Goal: Complete application form

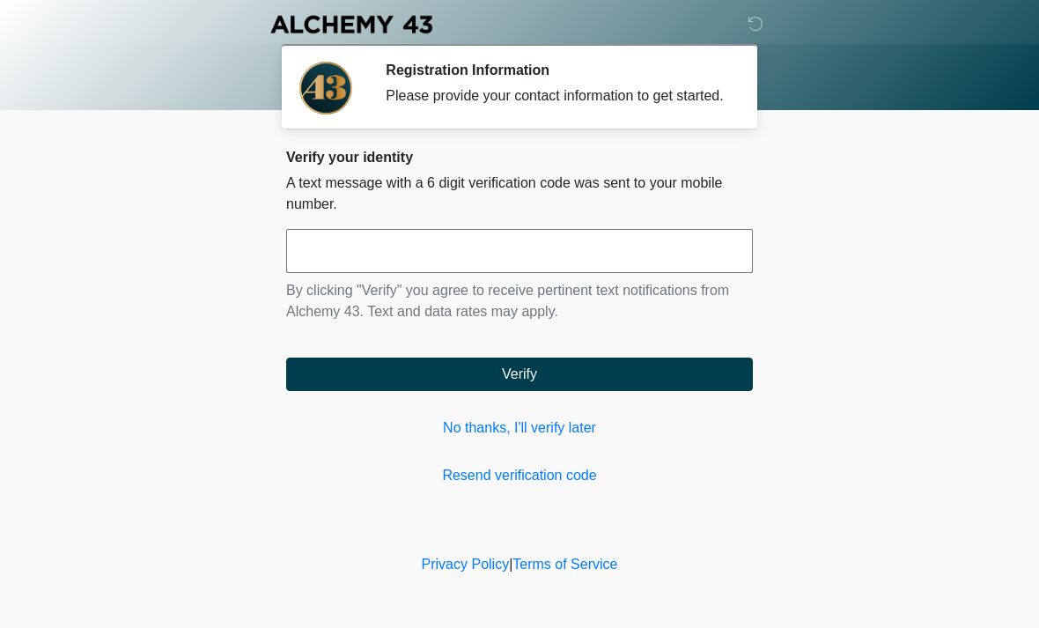
click at [553, 486] on link "Resend verification code" at bounding box center [519, 475] width 467 height 21
click at [549, 262] on input "text" at bounding box center [519, 251] width 467 height 44
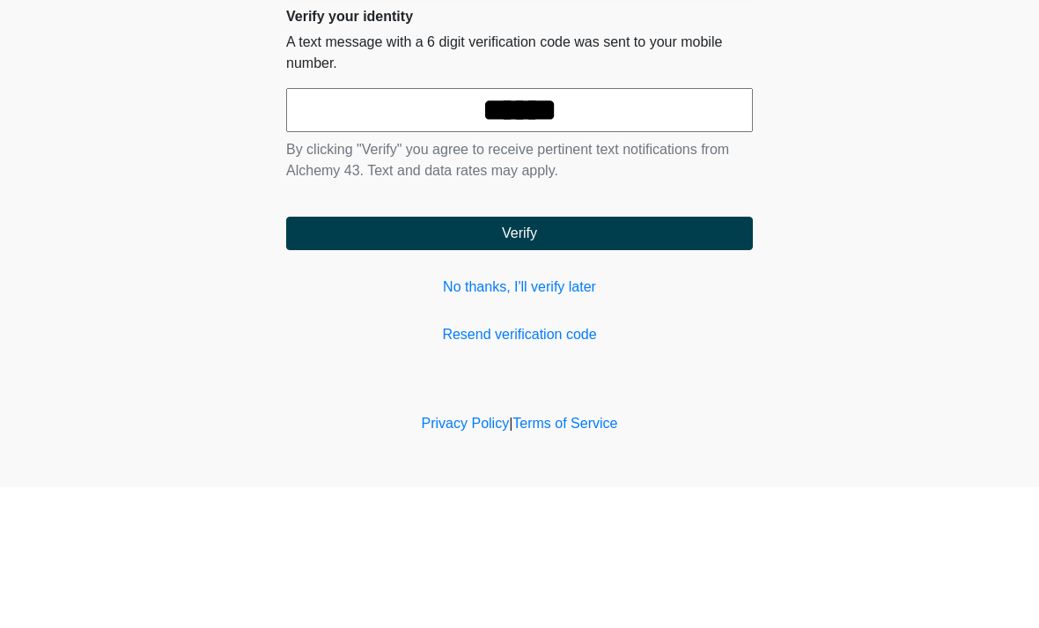
type input "******"
click at [597, 358] on button "Verify" at bounding box center [519, 374] width 467 height 33
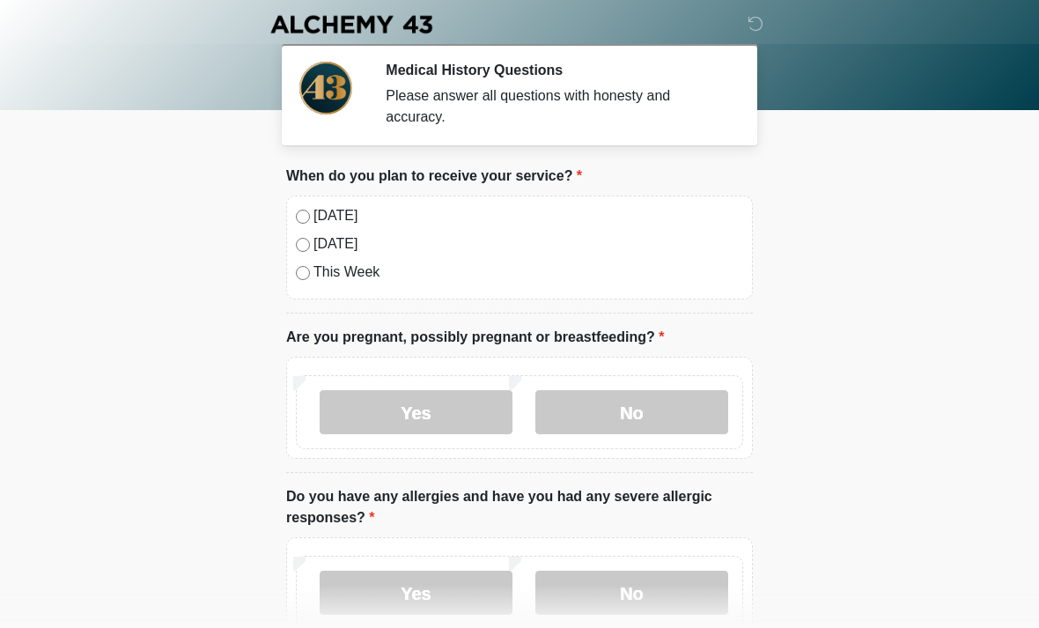
click at [337, 225] on label "[DATE]" at bounding box center [528, 215] width 430 height 21
click at [440, 399] on label "Yes" at bounding box center [416, 412] width 193 height 44
click at [640, 414] on label "No" at bounding box center [631, 412] width 193 height 44
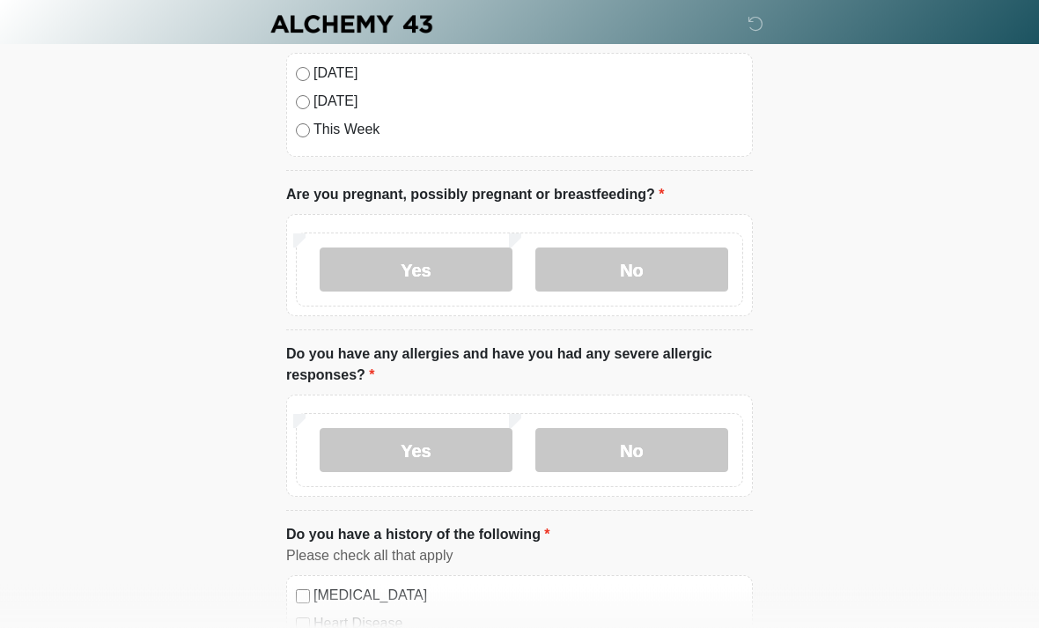
scroll to position [193, 0]
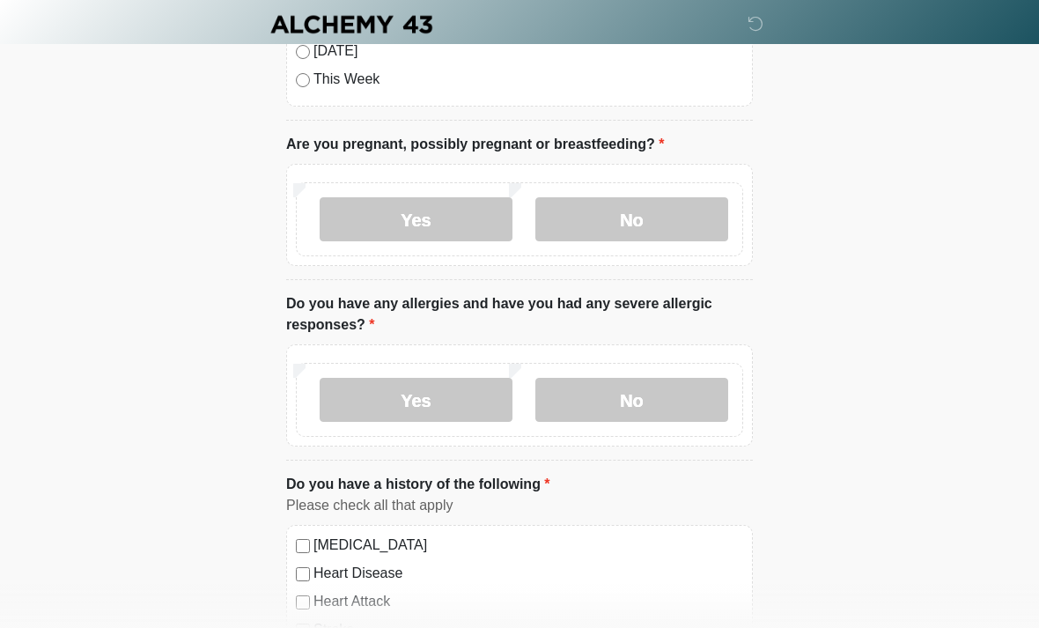
click at [657, 387] on label "No" at bounding box center [631, 400] width 193 height 44
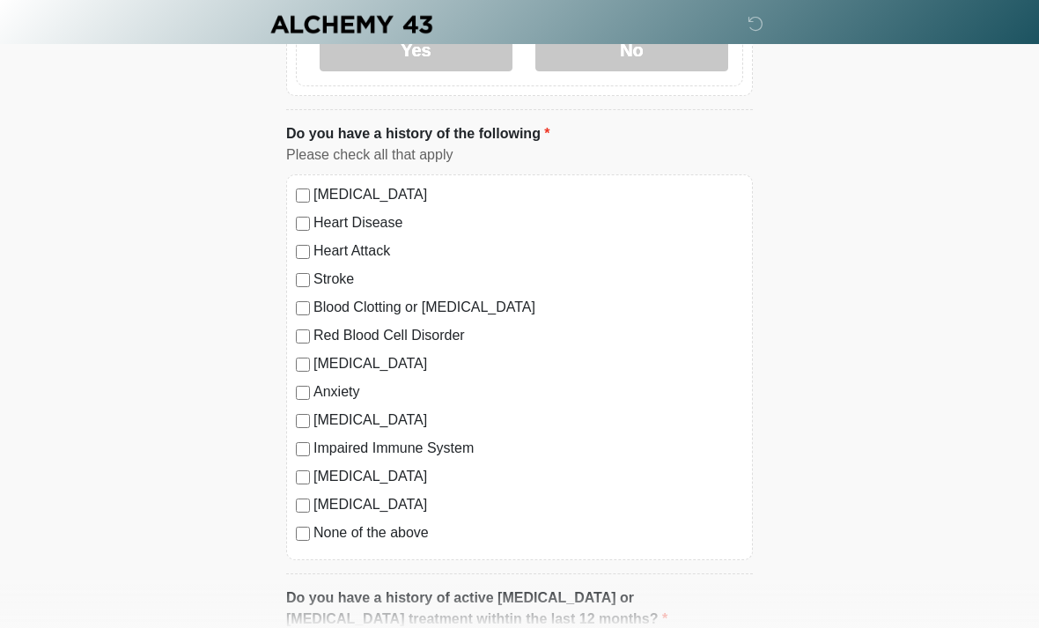
scroll to position [547, 0]
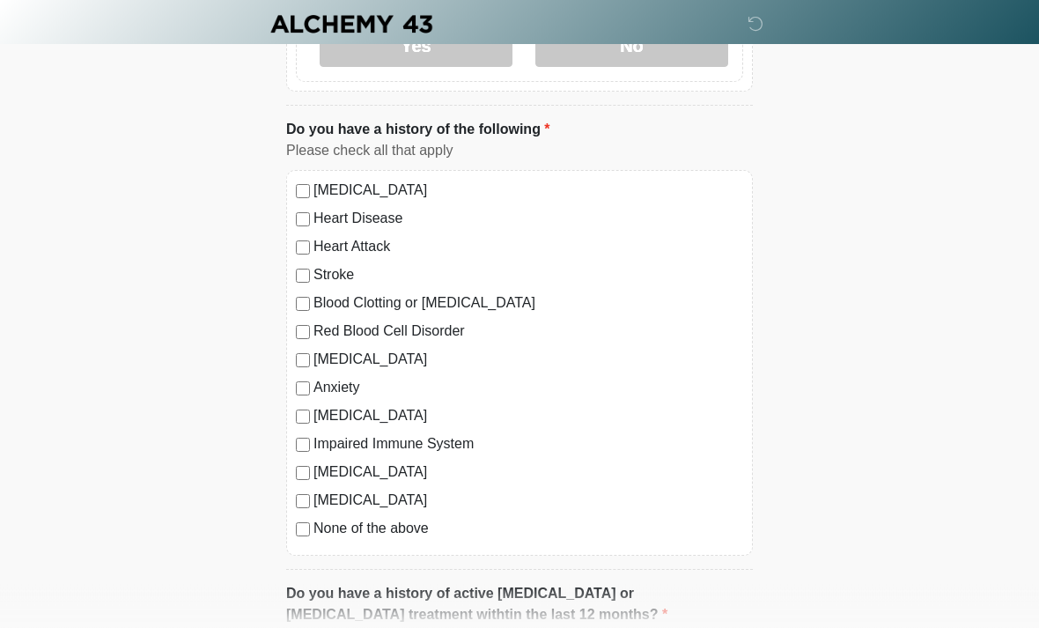
click at [409, 535] on label "None of the above" at bounding box center [528, 529] width 430 height 21
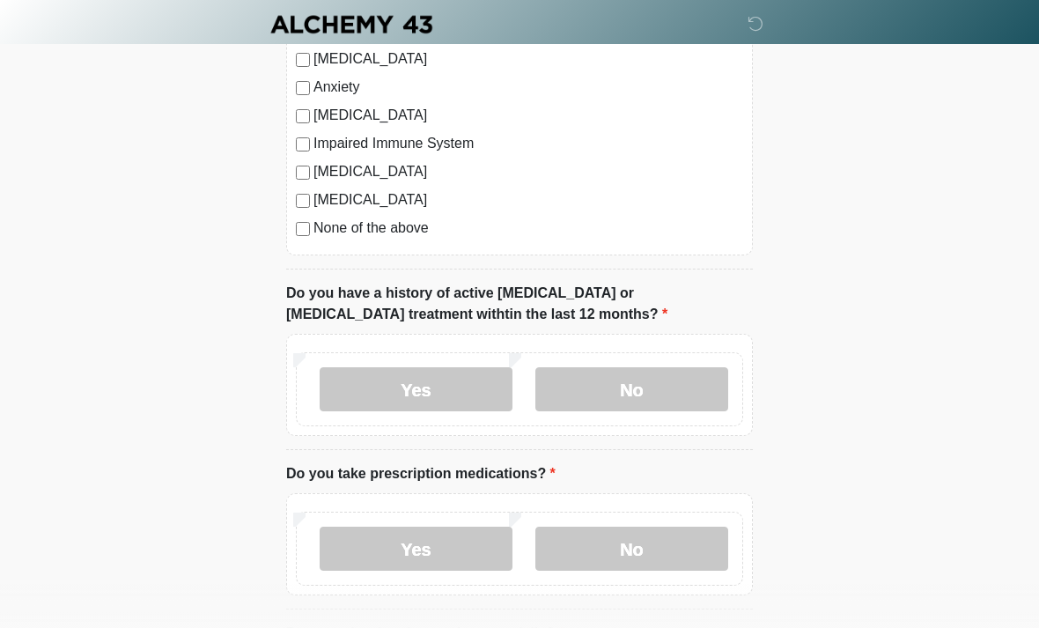
scroll to position [891, 0]
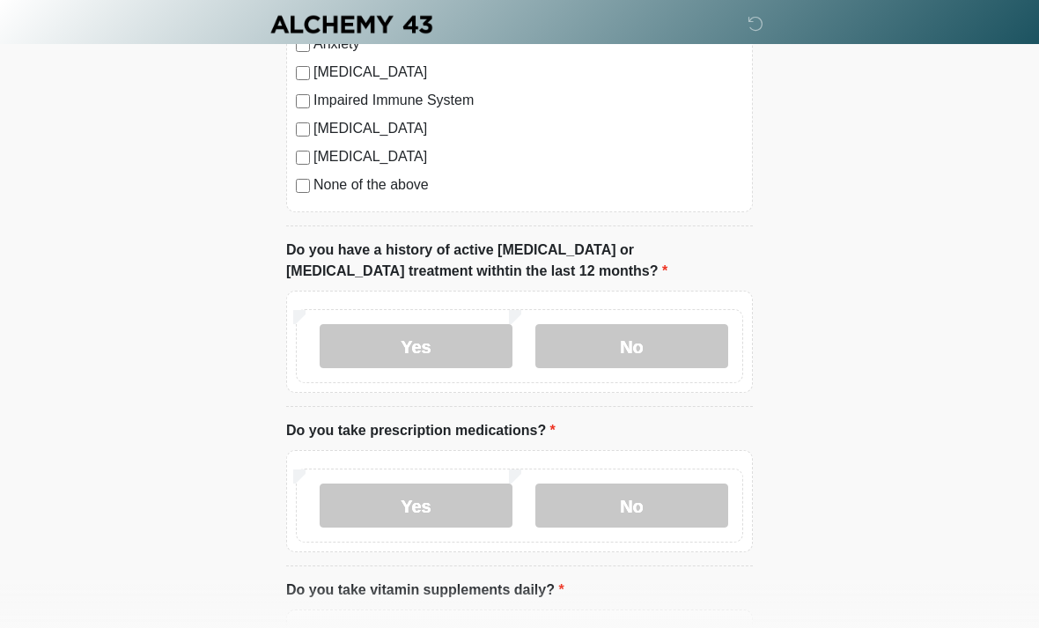
click at [647, 341] on label "No" at bounding box center [631, 346] width 193 height 44
click at [437, 505] on label "Yes" at bounding box center [416, 505] width 193 height 44
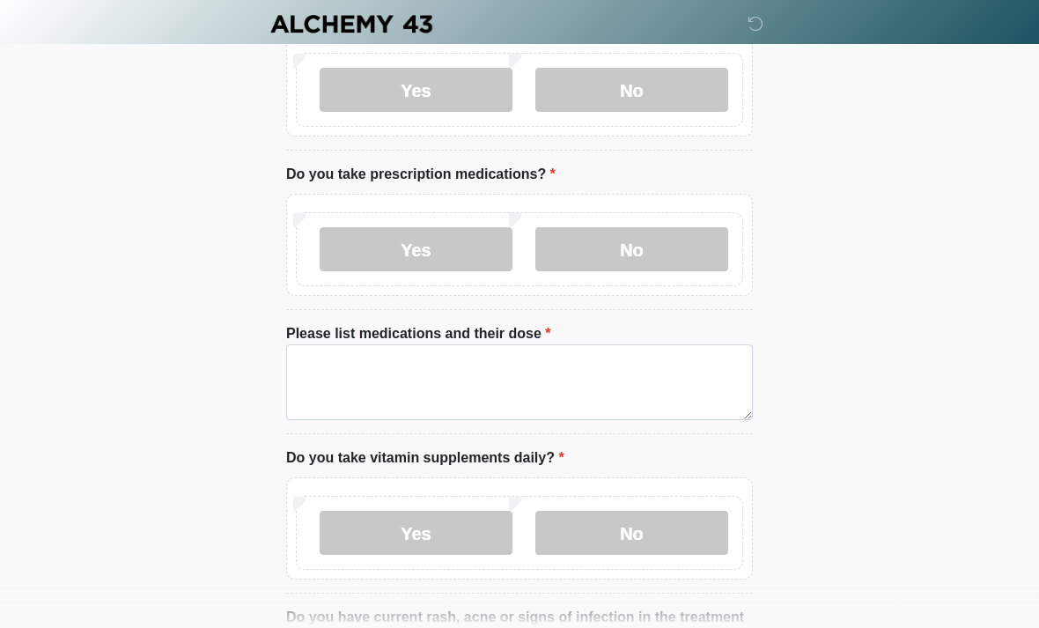
scroll to position [1150, 0]
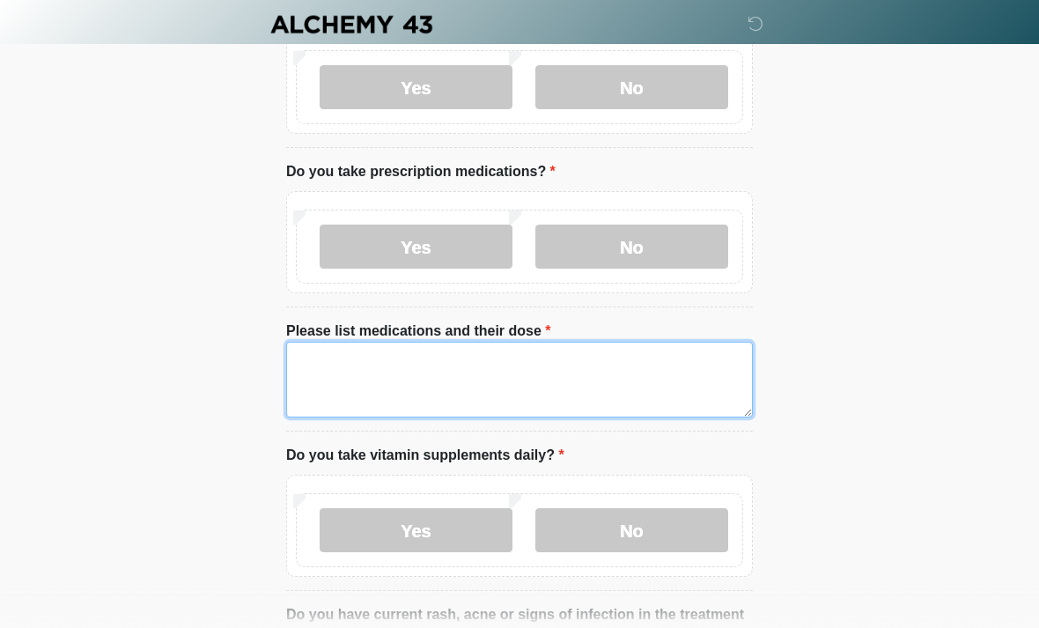
click at [545, 373] on textarea "Please list medications and their dose" at bounding box center [519, 380] width 467 height 76
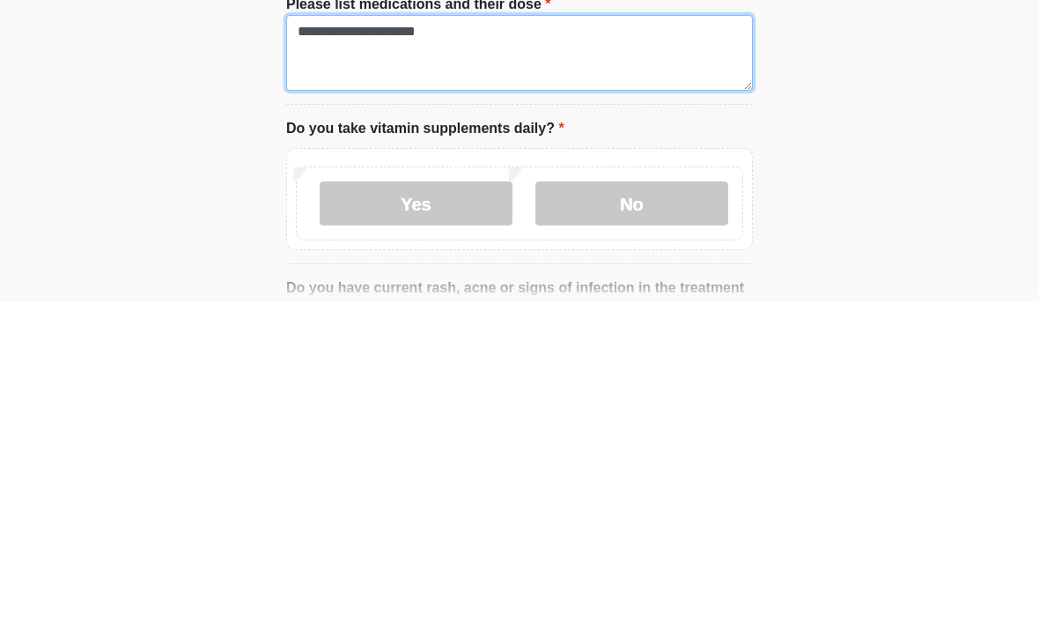
type textarea "**********"
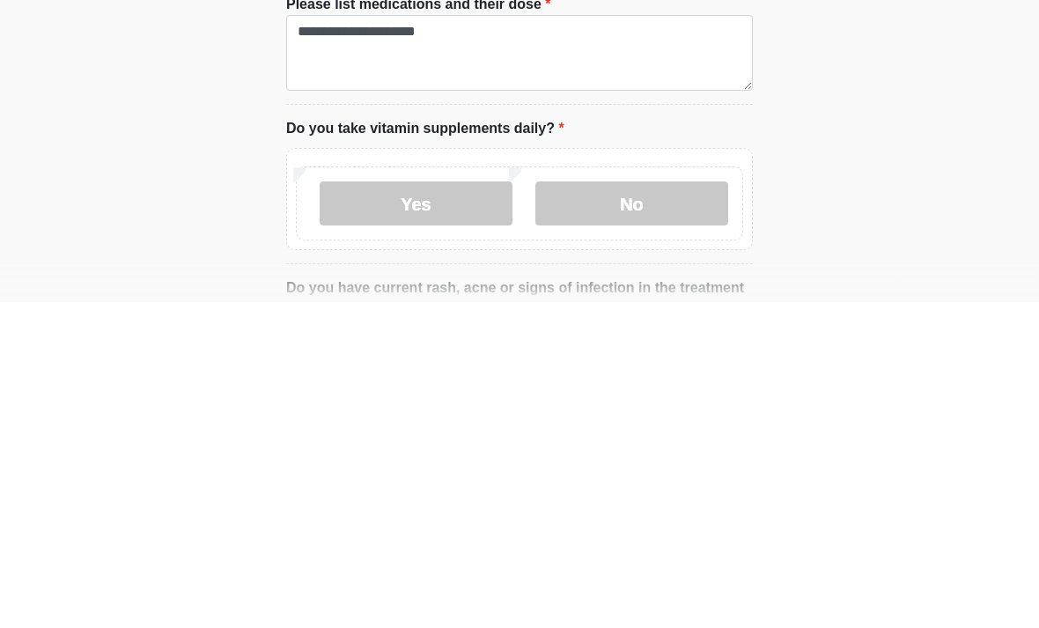
click at [448, 508] on label "Yes" at bounding box center [416, 530] width 193 height 44
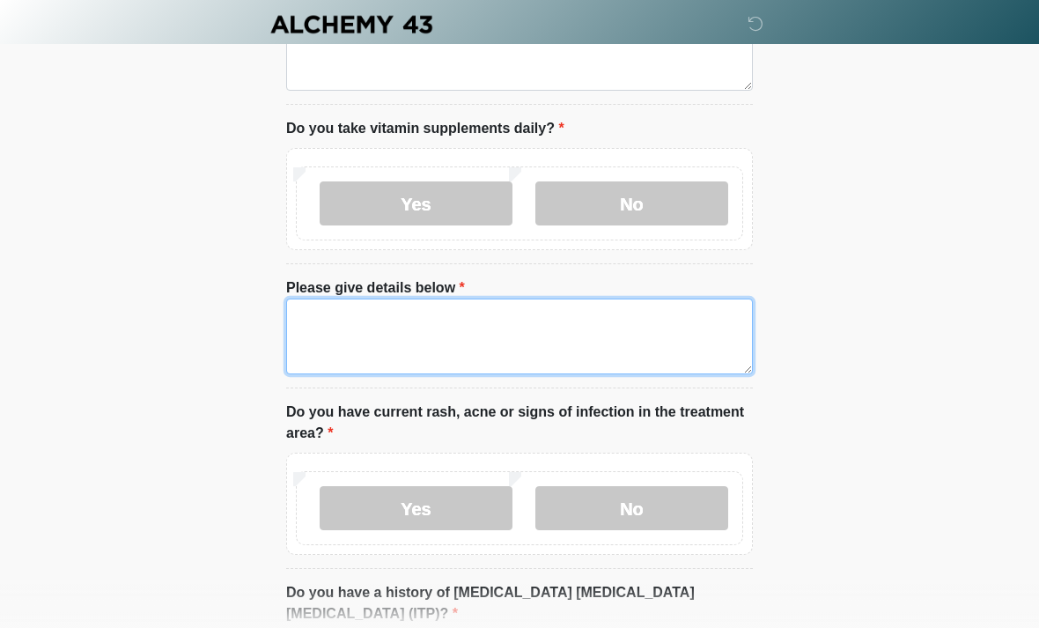
click at [476, 327] on textarea "Please give details below" at bounding box center [519, 337] width 467 height 76
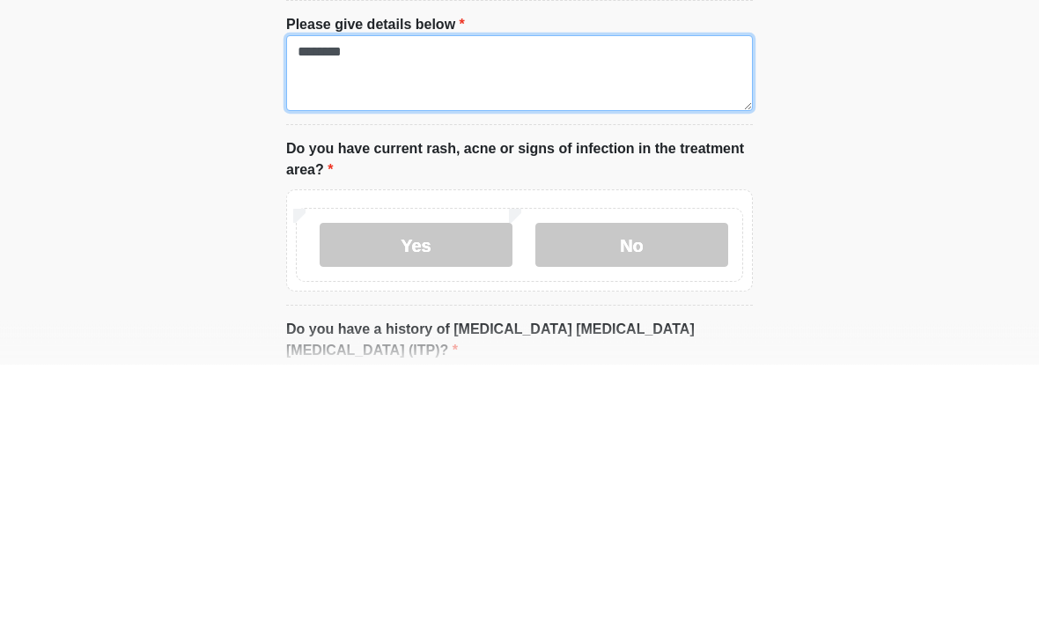
type textarea "********"
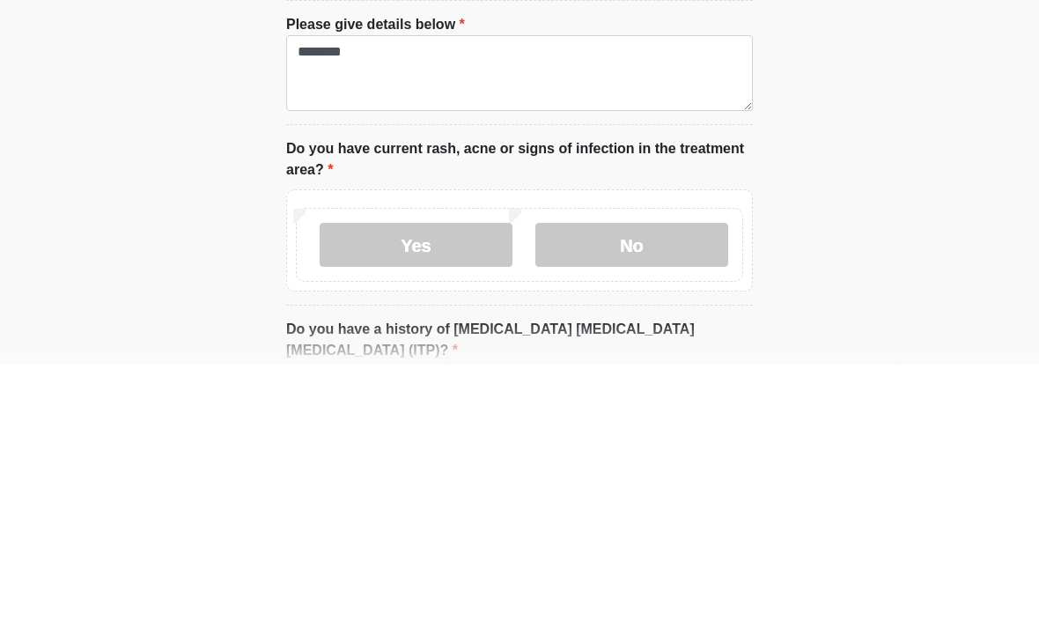
click at [659, 487] on label "No" at bounding box center [631, 509] width 193 height 44
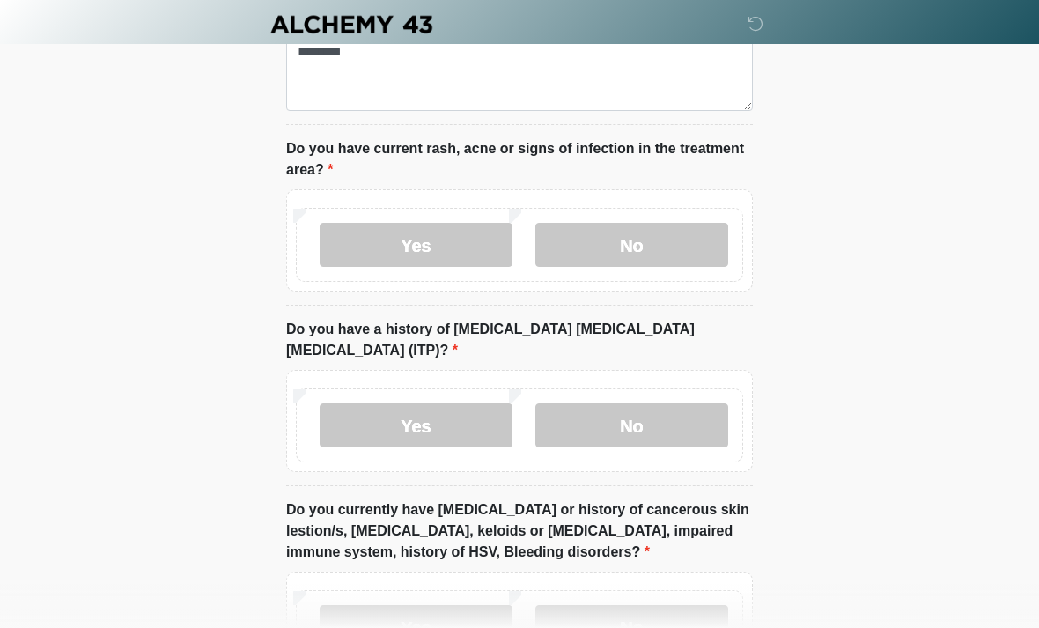
click at [658, 403] on label "No" at bounding box center [631, 425] width 193 height 44
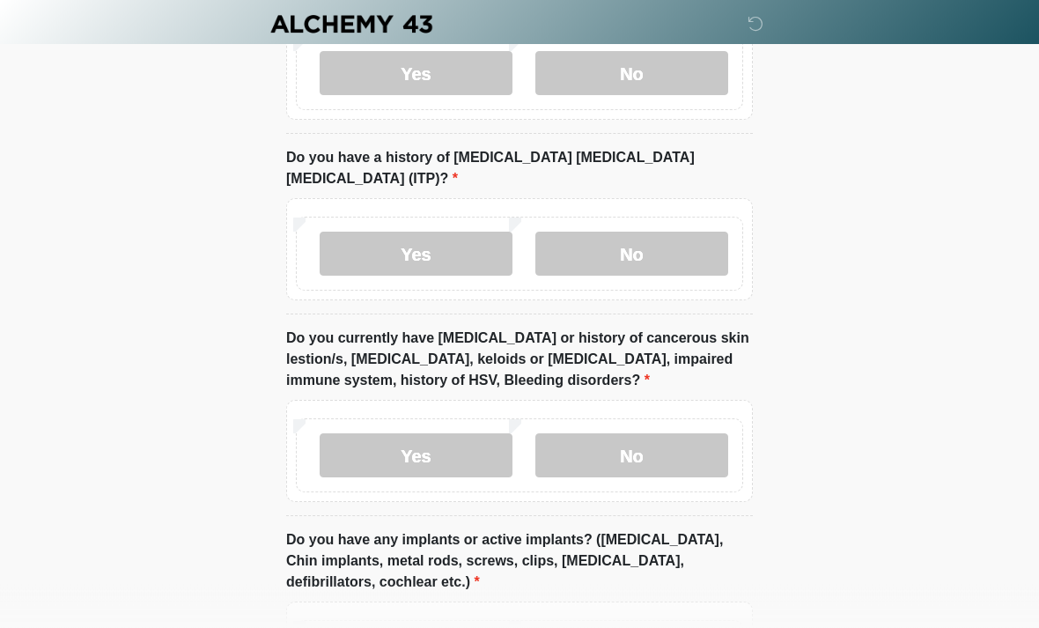
scroll to position [1913, 0]
click at [662, 432] on label "No" at bounding box center [631, 454] width 193 height 44
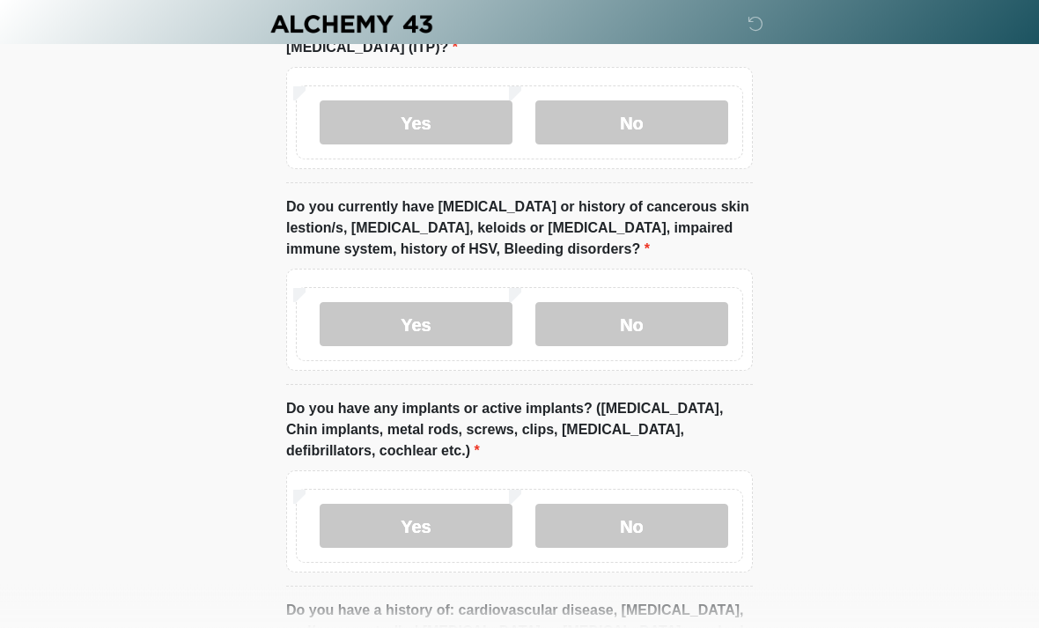
scroll to position [2046, 0]
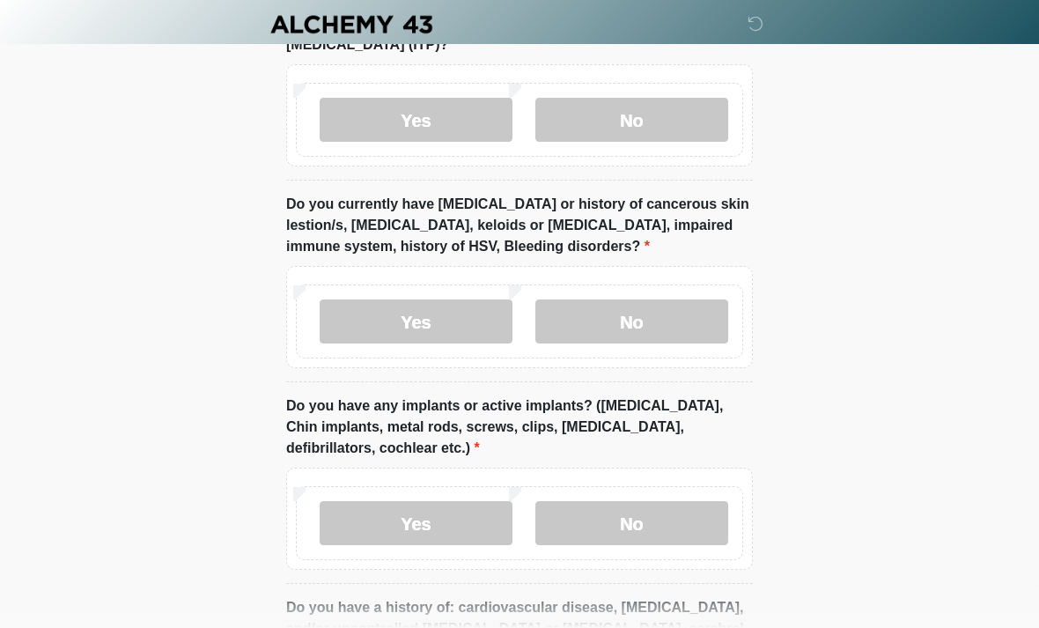
click at [666, 501] on label "No" at bounding box center [631, 523] width 193 height 44
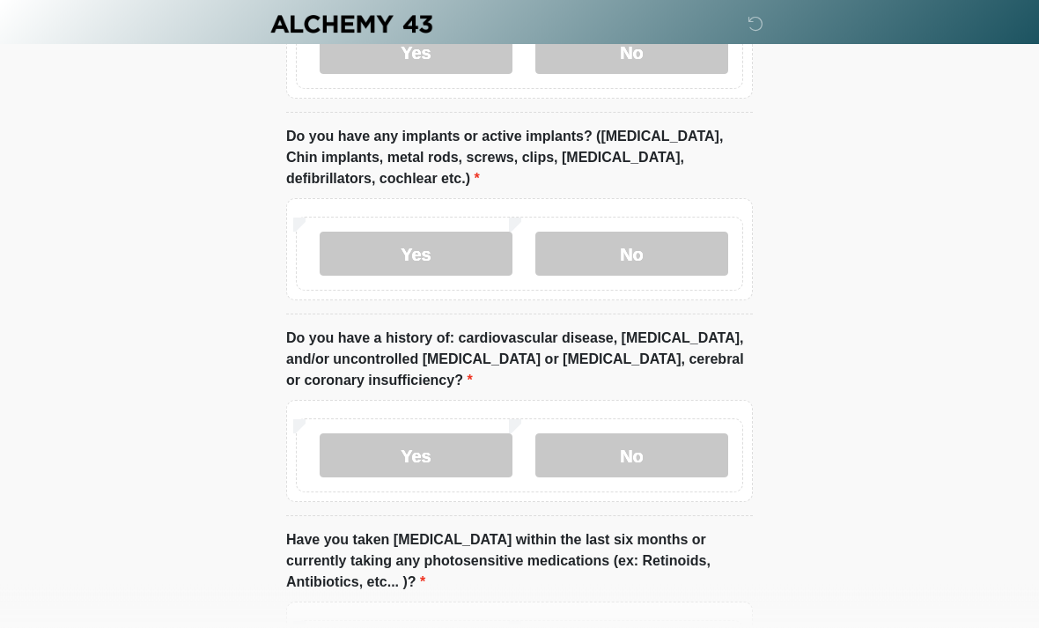
scroll to position [2358, 0]
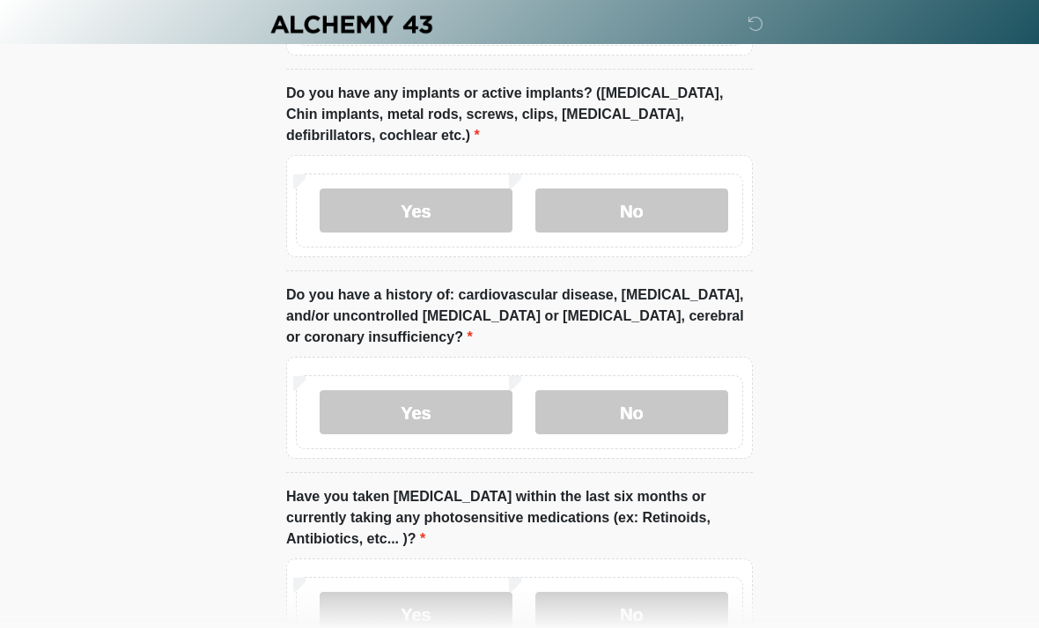
click at [662, 390] on label "No" at bounding box center [631, 412] width 193 height 44
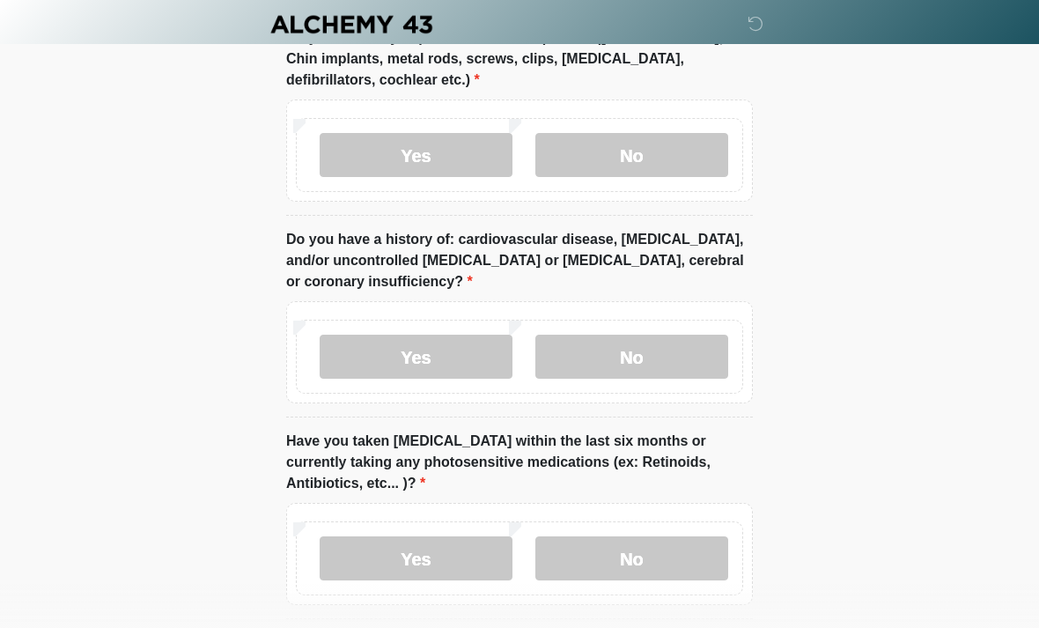
scroll to position [2464, 0]
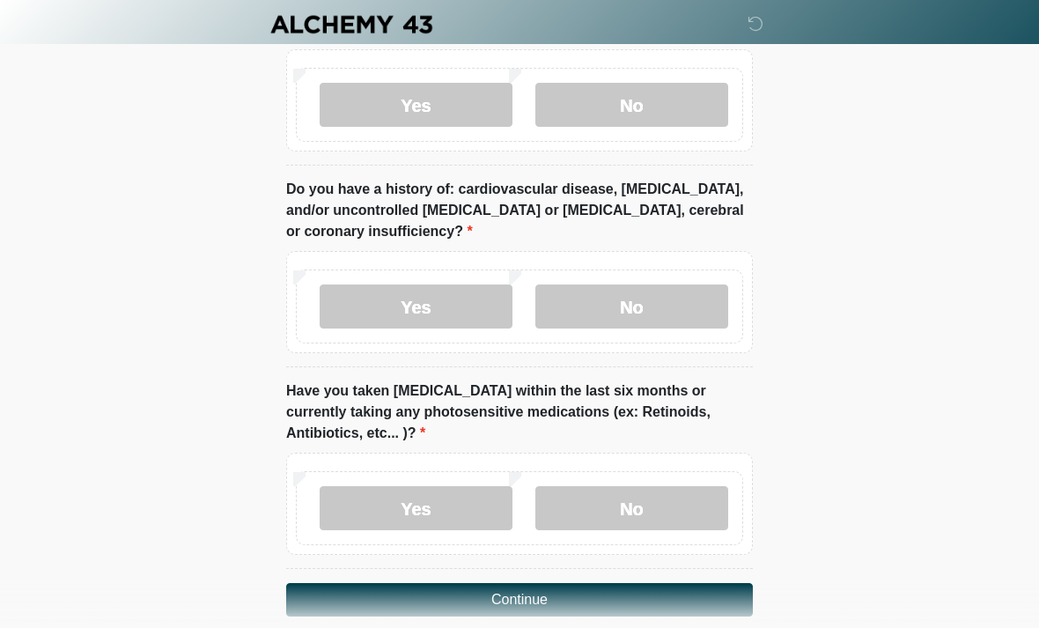
click at [704, 486] on label "No" at bounding box center [631, 508] width 193 height 44
click at [570, 583] on button "Continue" at bounding box center [519, 599] width 467 height 33
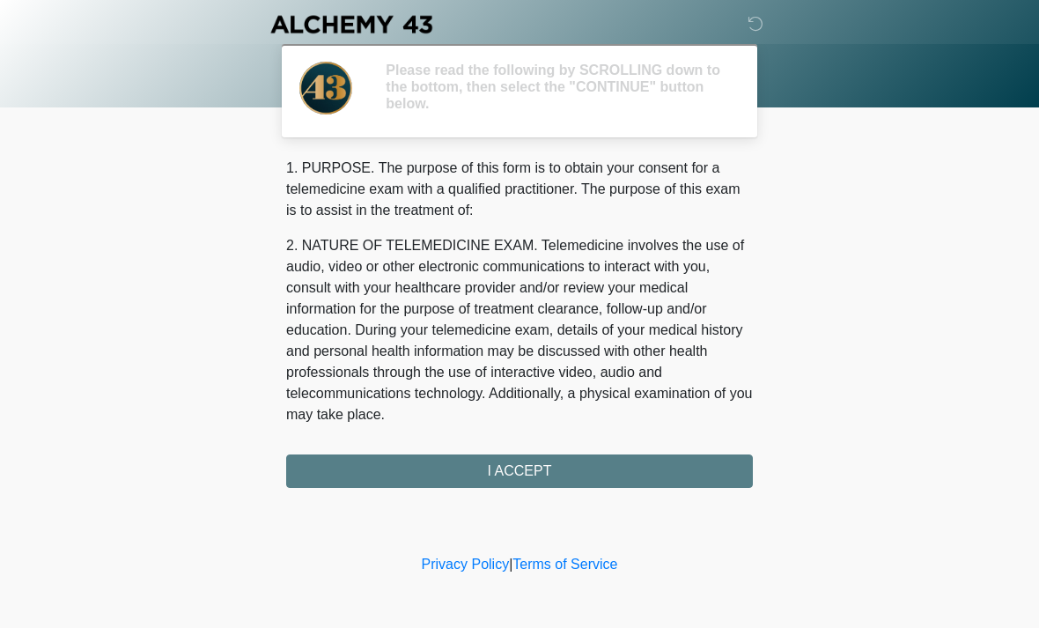
scroll to position [0, 0]
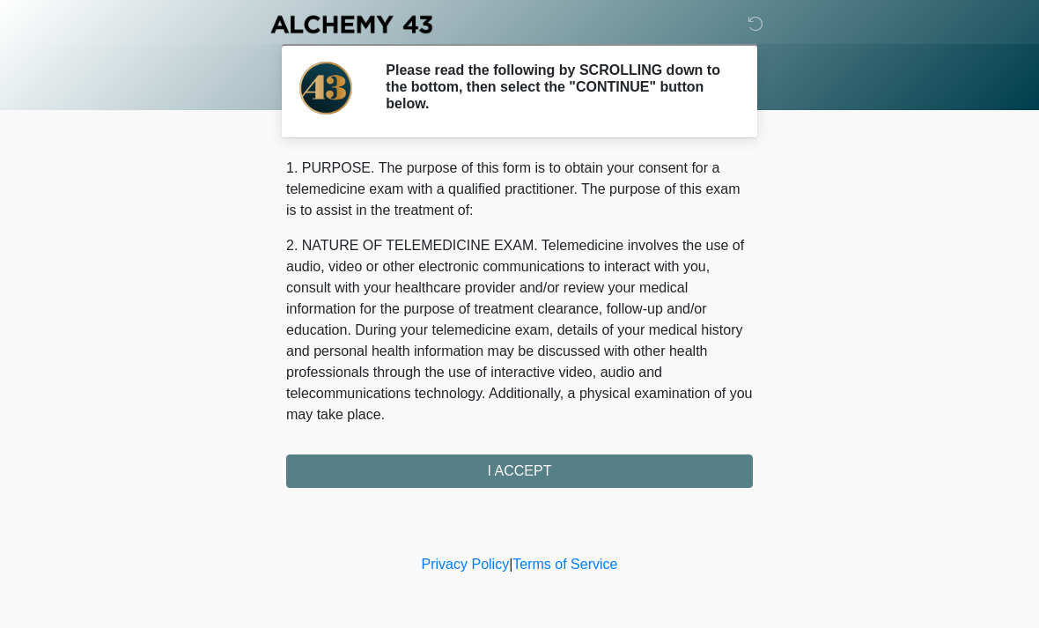
click at [543, 472] on div "1. PURPOSE. The purpose of this form is to obtain your consent for a telemedici…" at bounding box center [519, 323] width 467 height 330
click at [537, 462] on div "1. PURPOSE. The purpose of this form is to obtain your consent for a telemedici…" at bounding box center [519, 323] width 467 height 330
click at [529, 475] on div "1. PURPOSE. The purpose of this form is to obtain your consent for a telemedici…" at bounding box center [519, 323] width 467 height 330
click at [586, 465] on div "1. PURPOSE. The purpose of this form is to obtain your consent for a telemedici…" at bounding box center [519, 323] width 467 height 330
click at [602, 474] on div "1. PURPOSE. The purpose of this form is to obtain your consent for a telemedici…" at bounding box center [519, 323] width 467 height 330
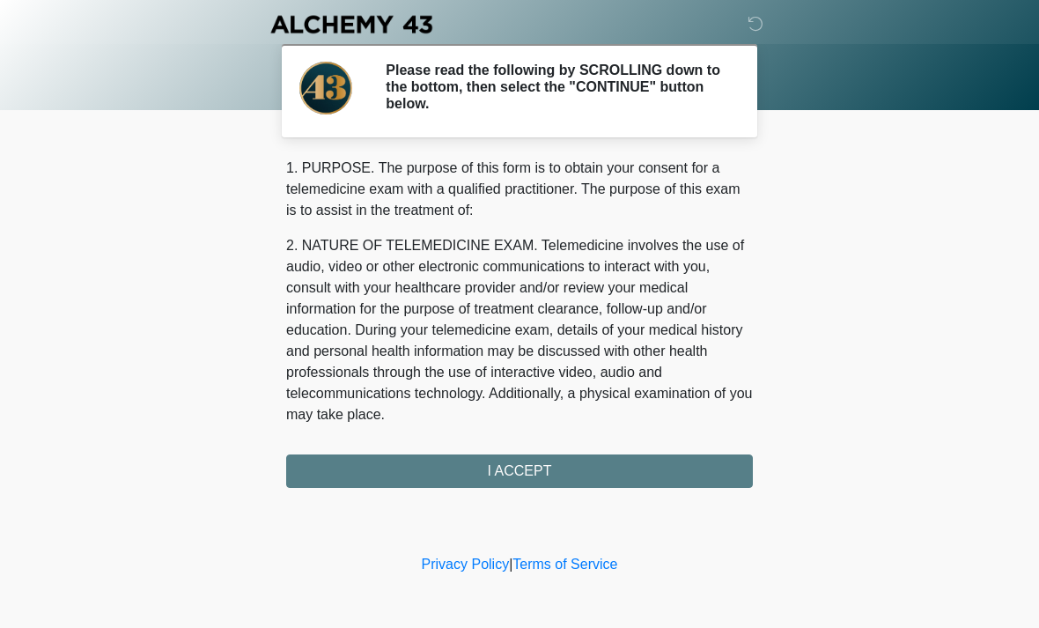
click at [519, 468] on div "1. PURPOSE. The purpose of this form is to obtain your consent for a telemedici…" at bounding box center [519, 323] width 467 height 330
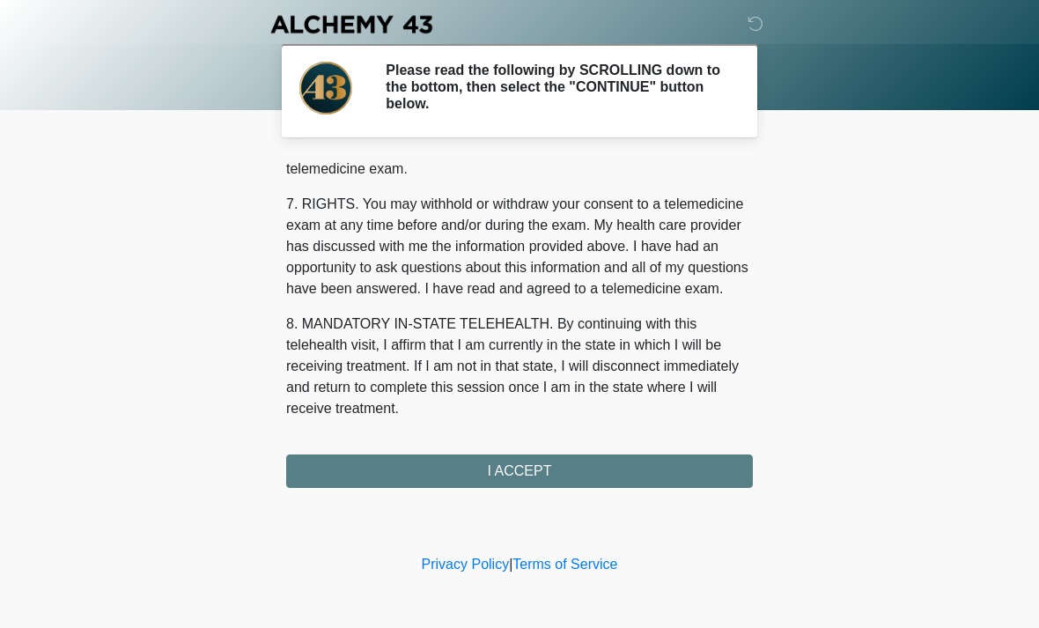
click at [518, 478] on div "1. PURPOSE. The purpose of this form is to obtain your consent for a telemedici…" at bounding box center [519, 323] width 467 height 330
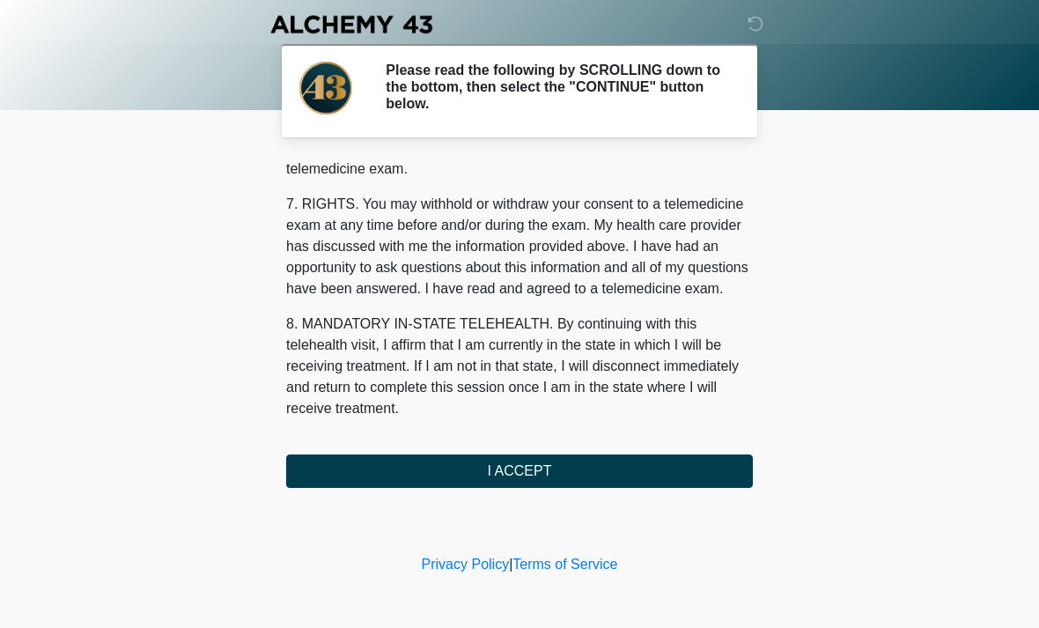
click at [557, 478] on button "I ACCEPT" at bounding box center [519, 470] width 467 height 33
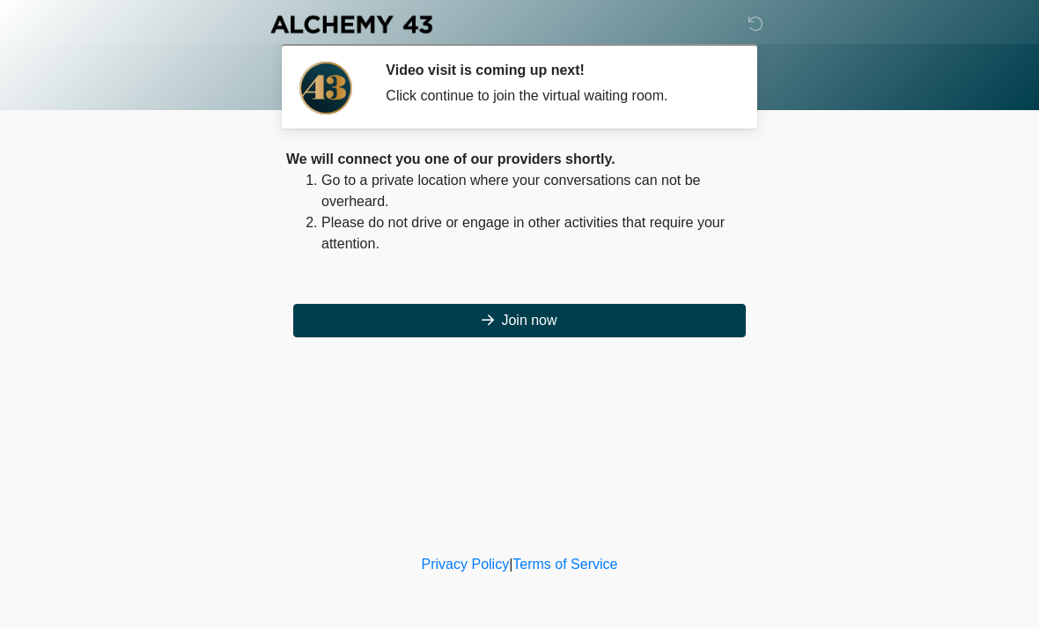
click at [569, 321] on button "Join now" at bounding box center [519, 320] width 453 height 33
